Goal: Navigation & Orientation: Find specific page/section

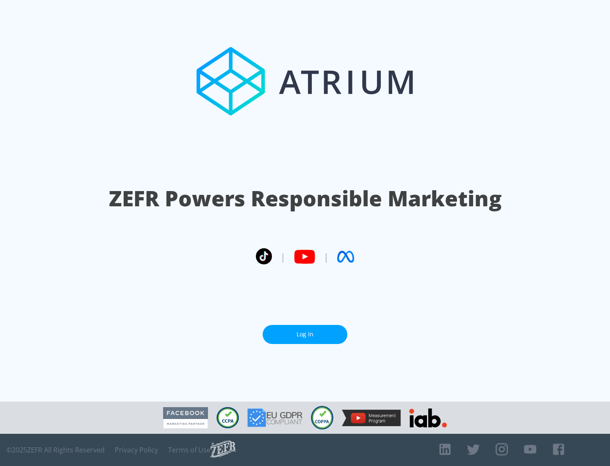
click at [305, 331] on link "Log In" at bounding box center [305, 334] width 85 height 19
